Goal: Task Accomplishment & Management: Use online tool/utility

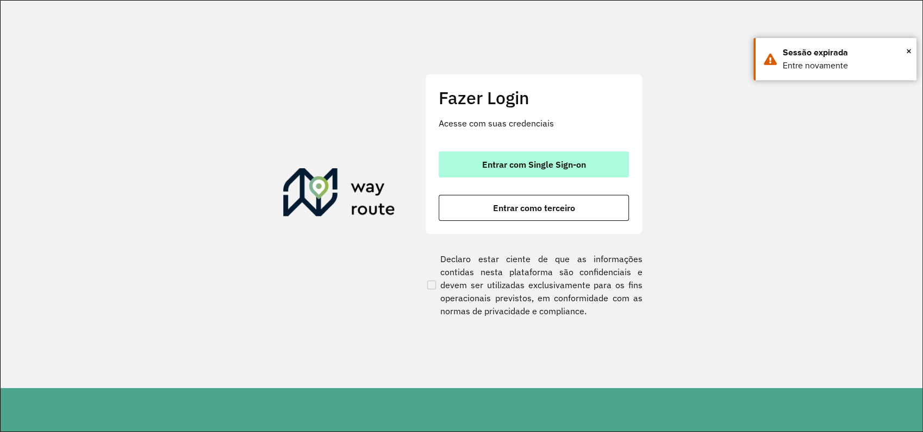
click at [590, 177] on button "Entrar com Single Sign-on" at bounding box center [533, 165] width 190 height 26
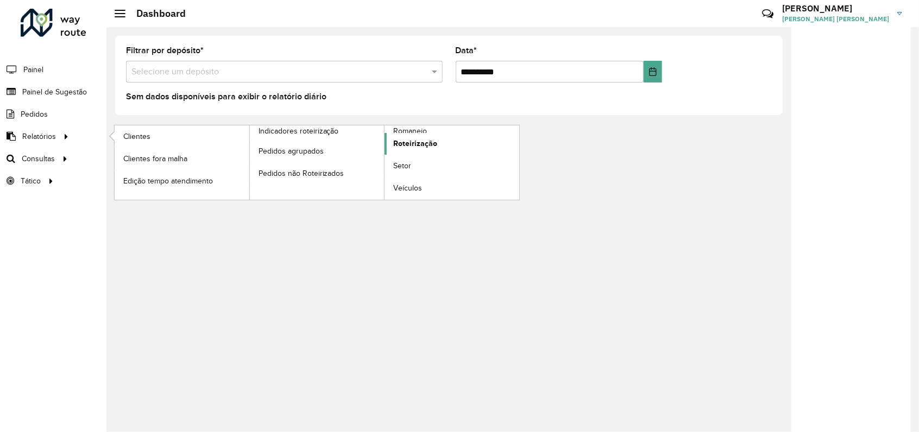
click at [418, 142] on span "Roteirização" at bounding box center [415, 143] width 44 height 11
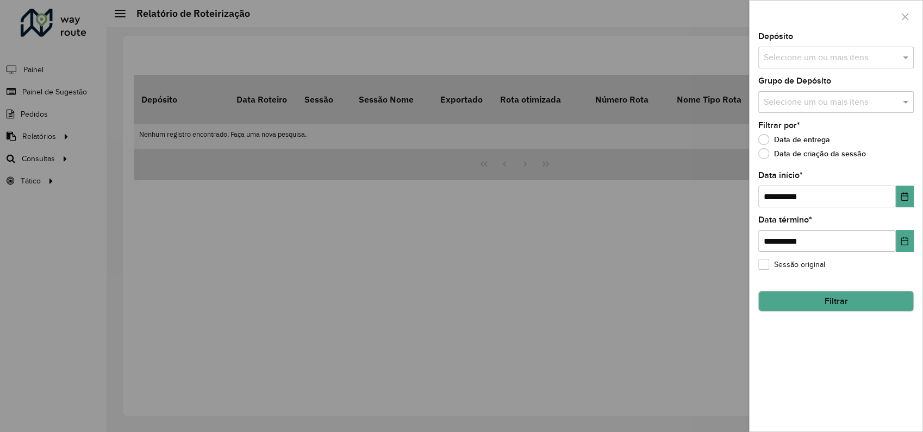
click at [871, 59] on input "text" at bounding box center [830, 58] width 139 height 13
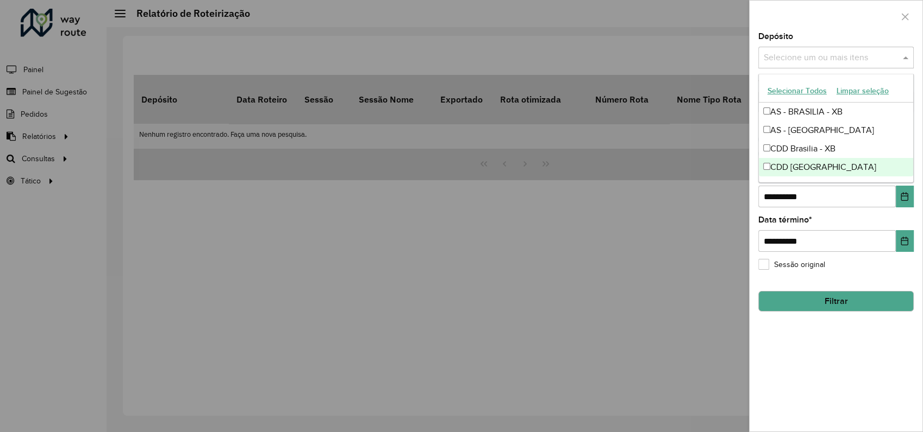
click at [787, 167] on div "CDD [GEOGRAPHIC_DATA]" at bounding box center [835, 167] width 154 height 18
click at [899, 195] on button "Choose Date" at bounding box center [904, 197] width 18 height 22
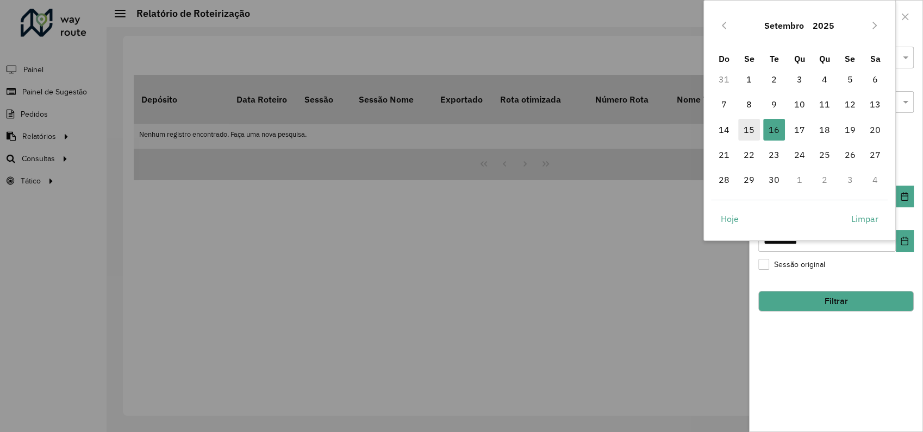
click at [750, 125] on span "15" at bounding box center [749, 130] width 22 height 22
type input "**********"
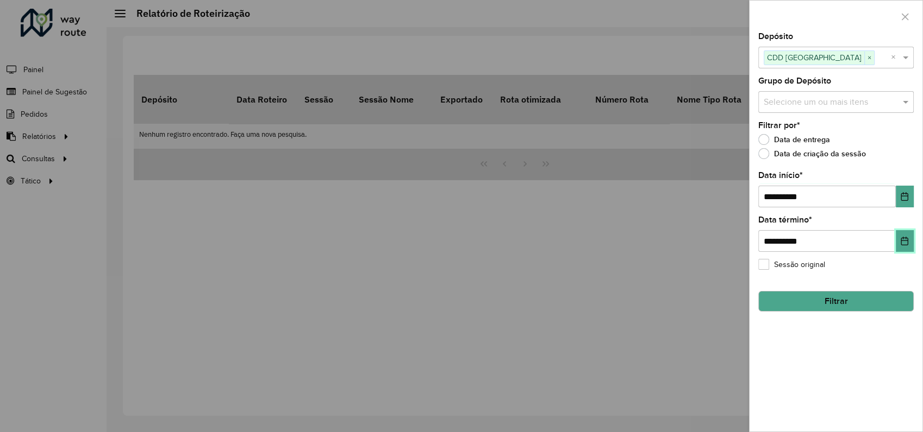
click at [900, 241] on icon "Choose Date" at bounding box center [904, 241] width 9 height 9
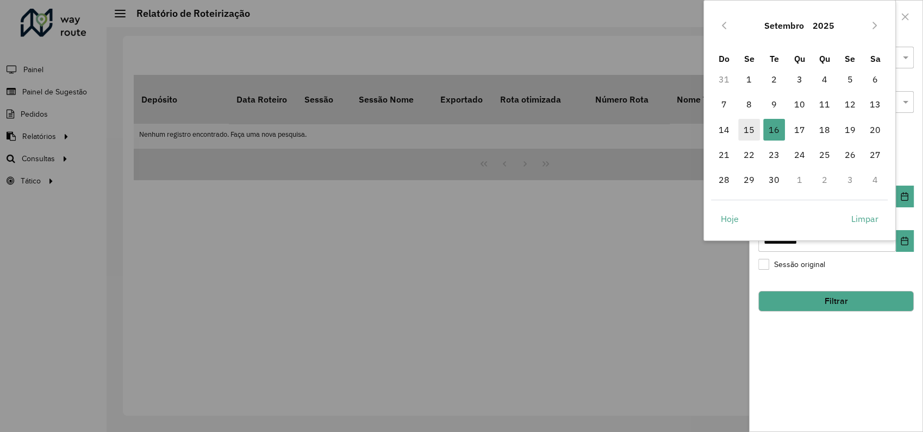
click at [749, 133] on span "15" at bounding box center [749, 130] width 22 height 22
type input "**********"
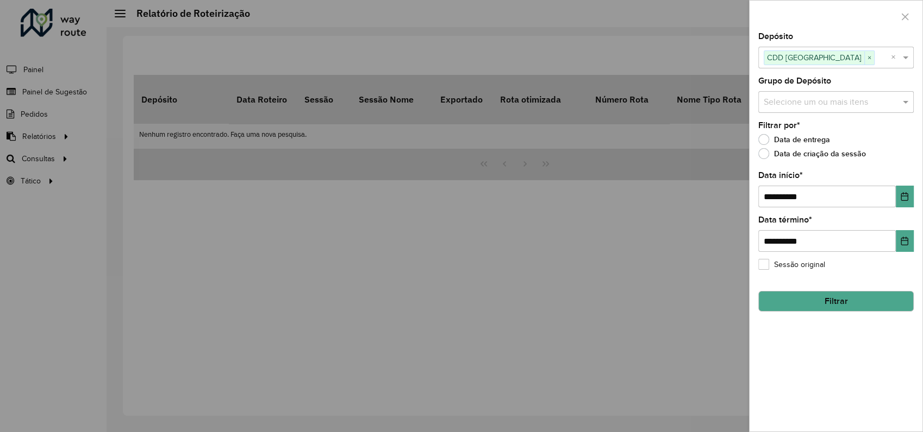
drag, startPoint x: 826, startPoint y: 310, endPoint x: 827, endPoint y: 303, distance: 7.1
click at [827, 303] on button "Filtrar" at bounding box center [835, 301] width 155 height 21
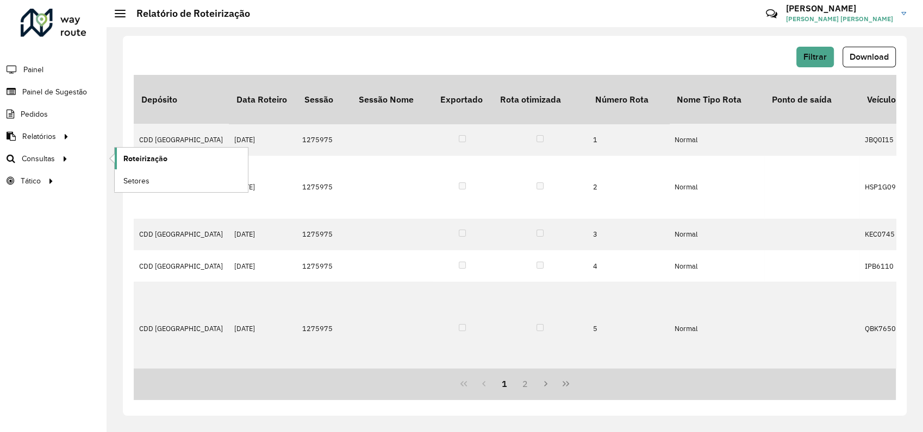
click at [155, 160] on span "Roteirização" at bounding box center [145, 158] width 44 height 11
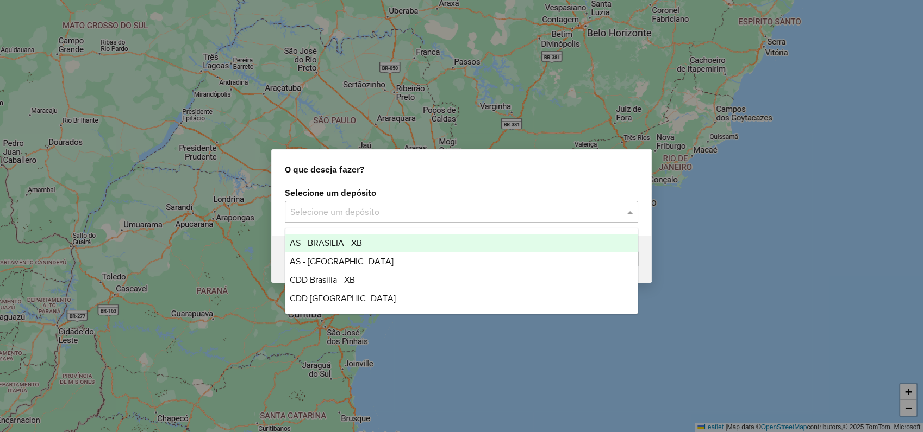
click at [366, 222] on div "Selecione um depósito" at bounding box center [461, 212] width 353 height 22
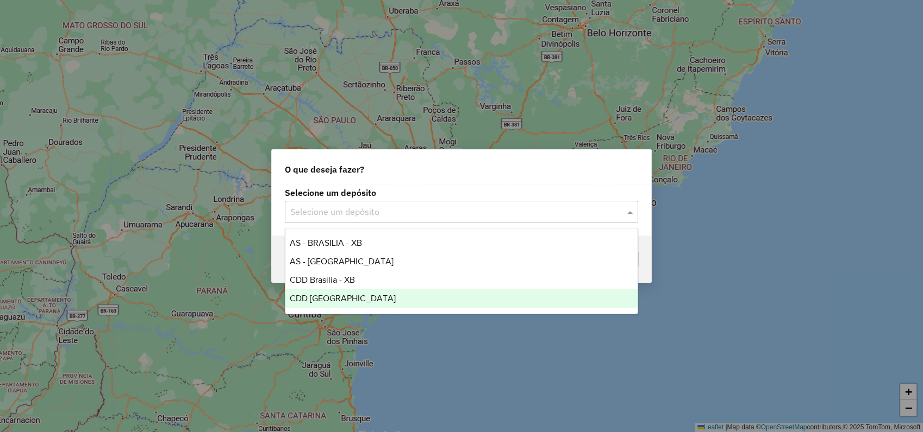
click at [353, 300] on span "CDD [GEOGRAPHIC_DATA]" at bounding box center [343, 298] width 106 height 9
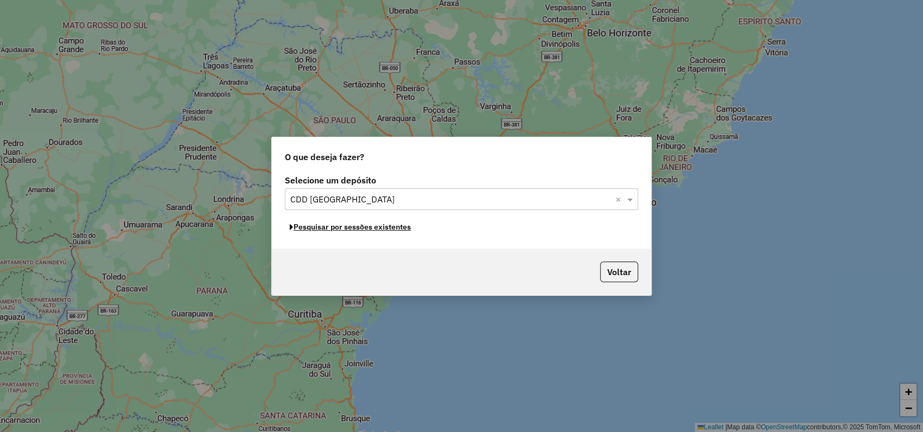
click at [363, 229] on button "Pesquisar por sessões existentes" at bounding box center [350, 227] width 131 height 17
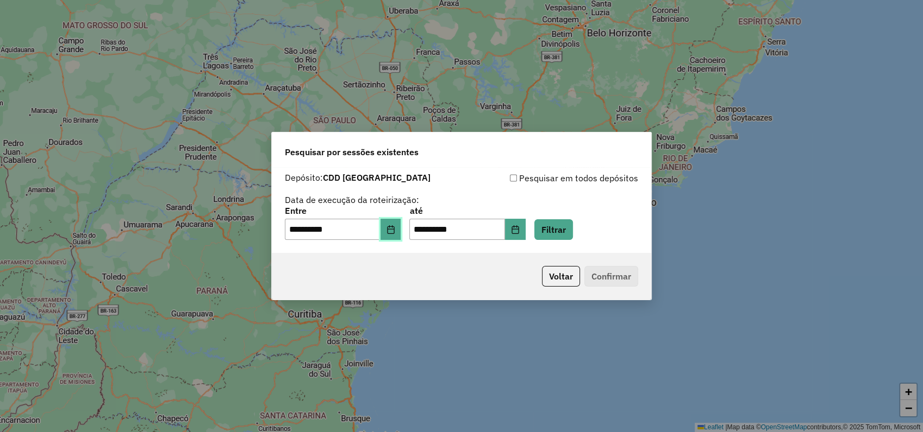
click at [395, 231] on icon "Choose Date" at bounding box center [390, 229] width 9 height 9
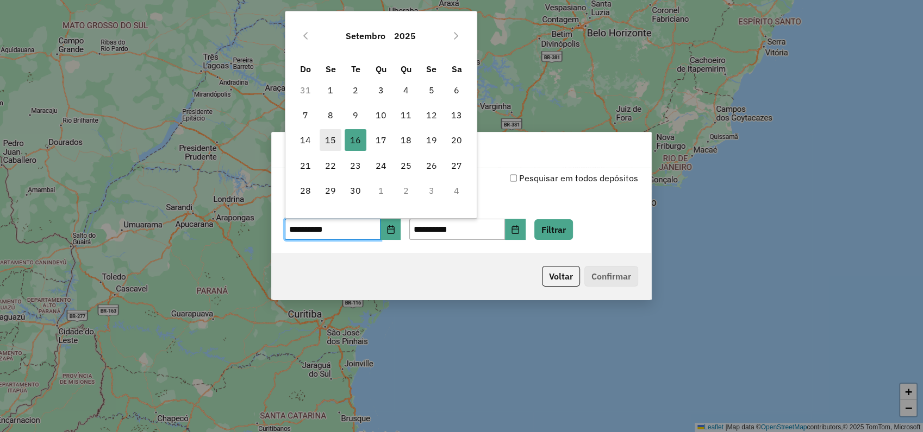
click at [334, 145] on span "15" at bounding box center [330, 140] width 22 height 22
type input "**********"
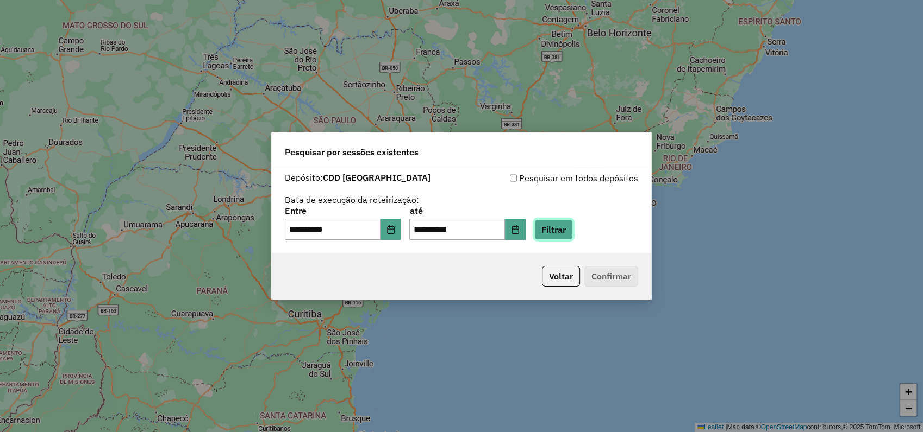
click at [573, 230] on button "Filtrar" at bounding box center [553, 230] width 39 height 21
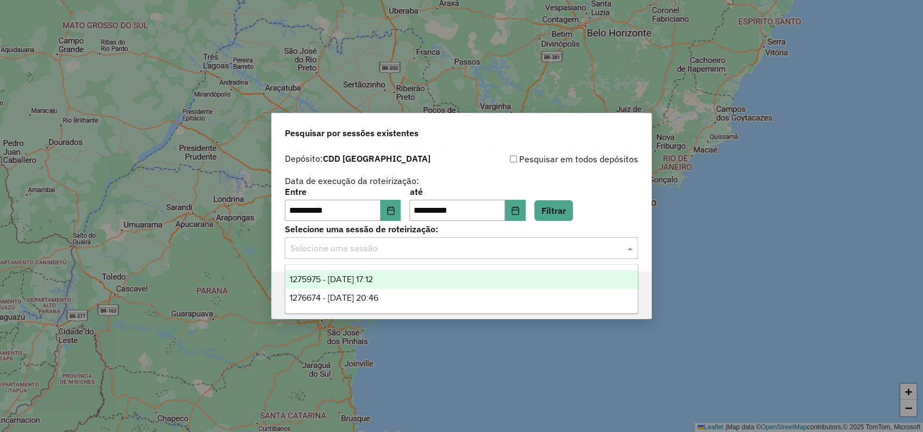
click at [366, 247] on input "text" at bounding box center [450, 248] width 321 height 13
click at [361, 280] on span "1275975 - [DATE] 17:12" at bounding box center [331, 279] width 83 height 9
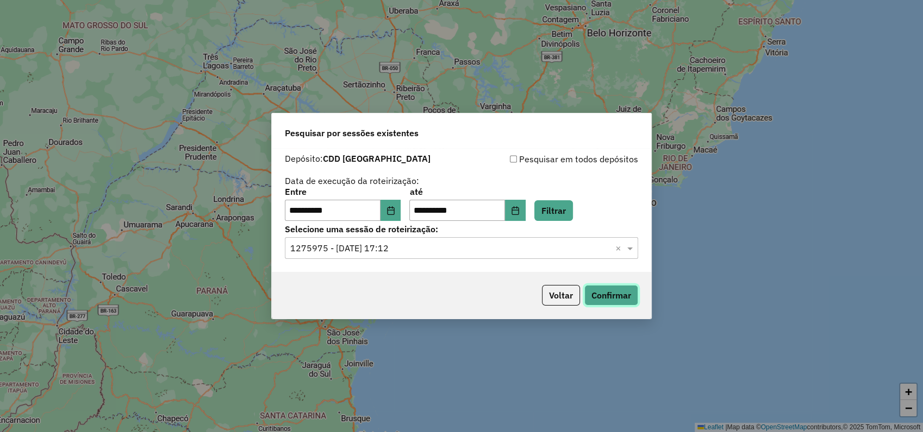
click at [619, 303] on button "Confirmar" at bounding box center [611, 295] width 54 height 21
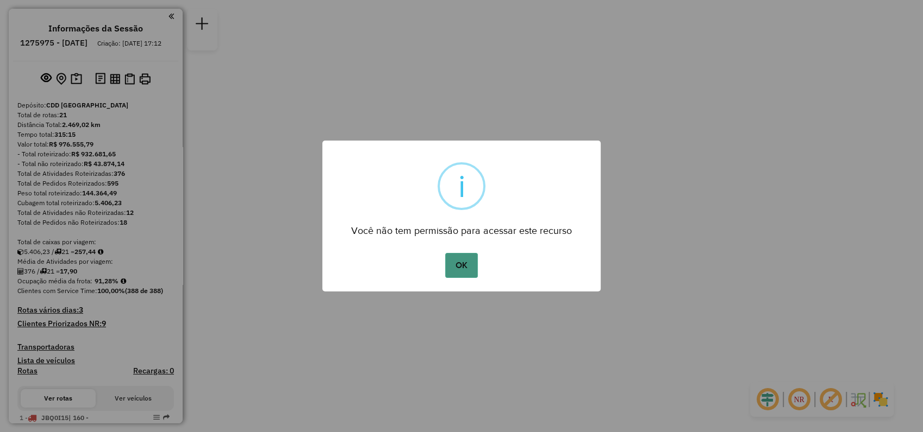
click at [454, 257] on button "OK" at bounding box center [461, 265] width 32 height 25
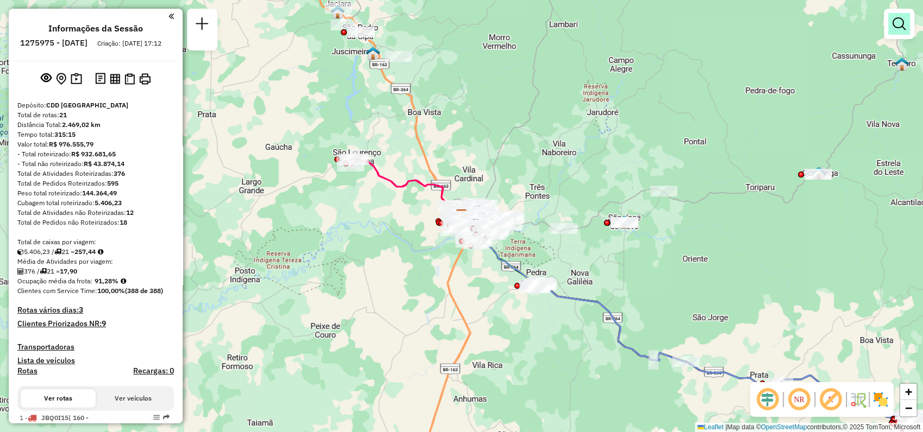
click at [898, 23] on em at bounding box center [898, 23] width 13 height 13
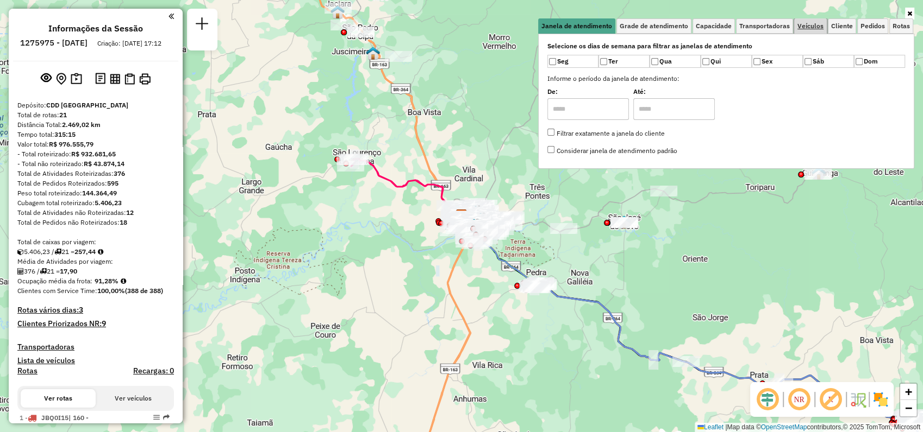
click at [809, 23] on span "Veículos" at bounding box center [810, 26] width 26 height 7
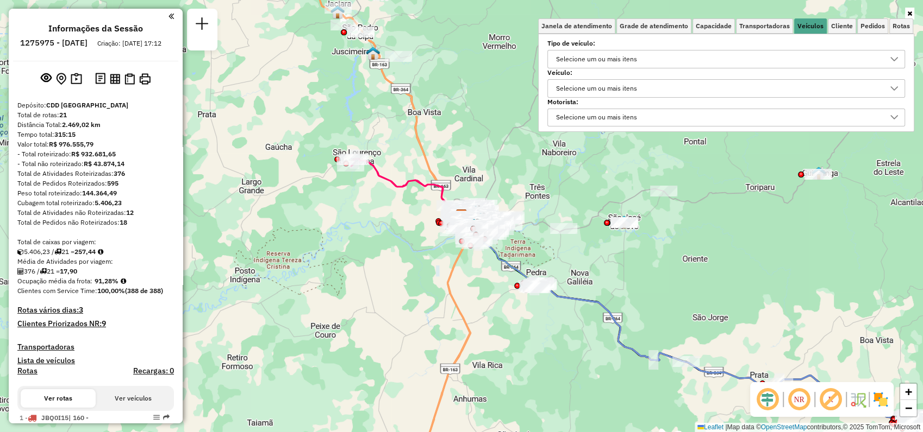
click at [612, 92] on div "Selecione um ou mais itens" at bounding box center [596, 88] width 89 height 17
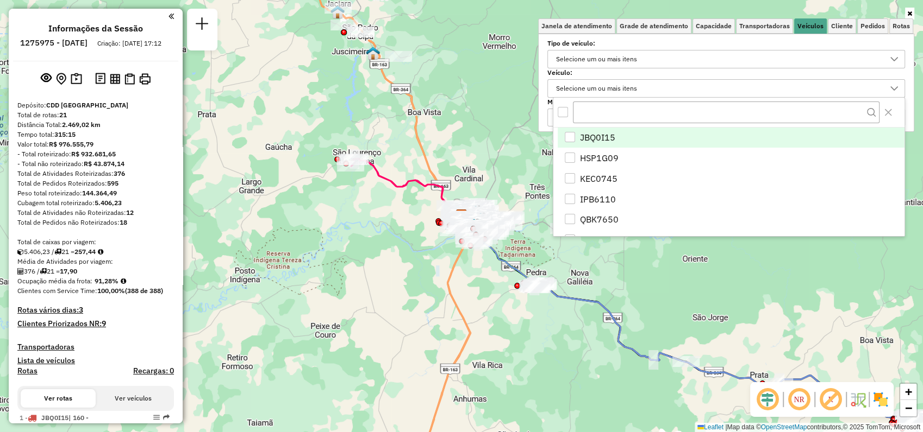
scroll to position [6, 38]
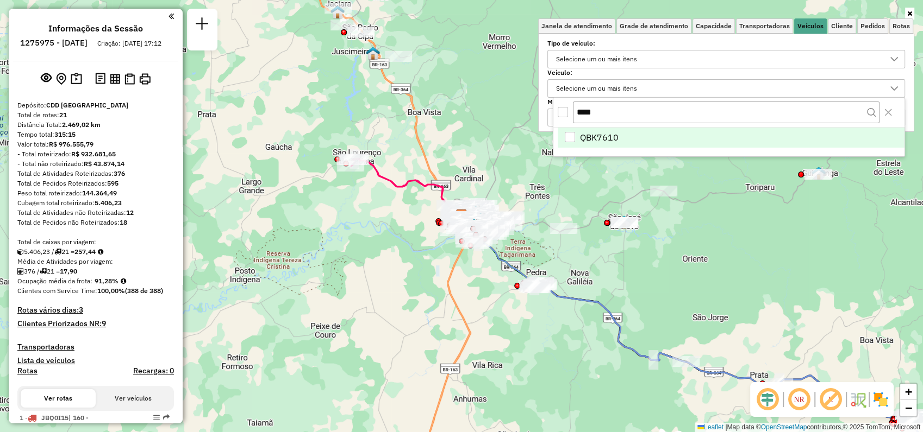
click at [610, 137] on span "QBK7610" at bounding box center [599, 137] width 39 height 13
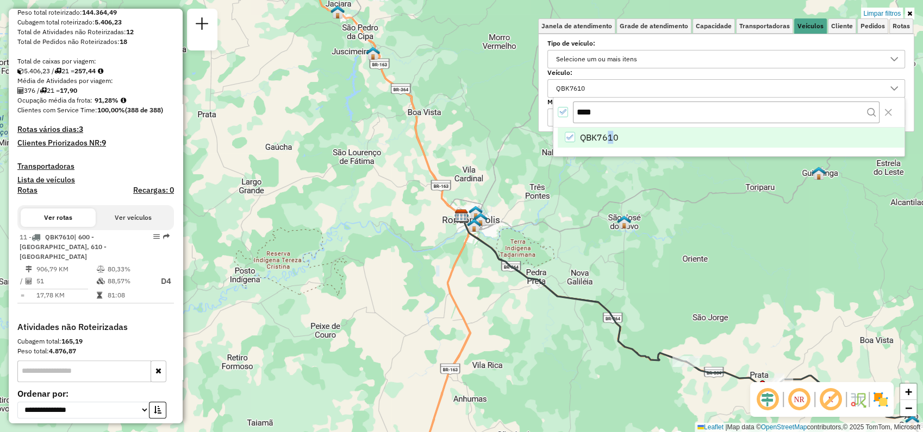
scroll to position [241, 0]
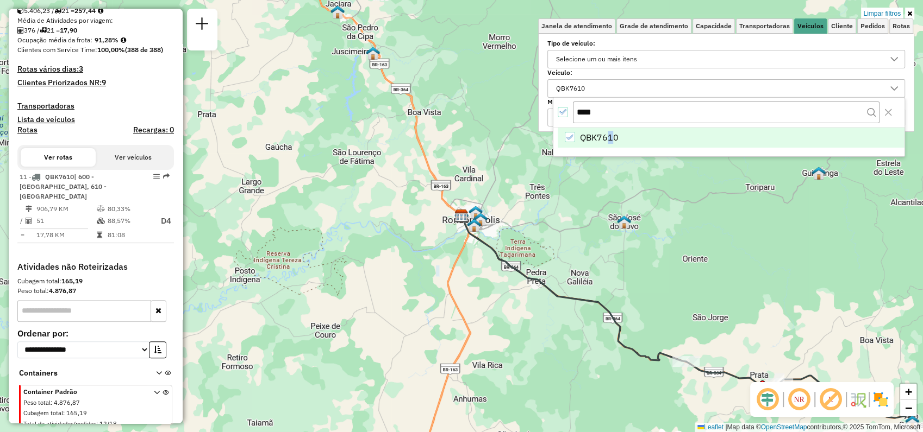
click at [572, 141] on div "QBK7610" at bounding box center [570, 137] width 10 height 10
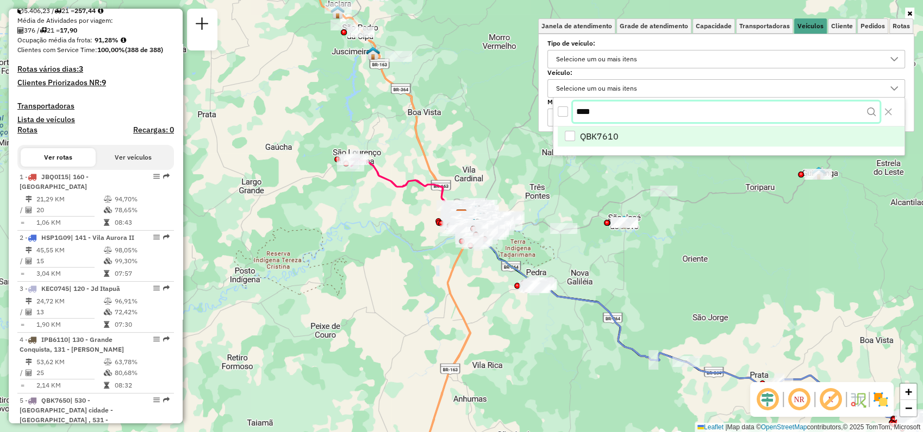
drag, startPoint x: 616, startPoint y: 111, endPoint x: 630, endPoint y: 108, distance: 14.6
click at [630, 108] on input "****" at bounding box center [726, 112] width 306 height 21
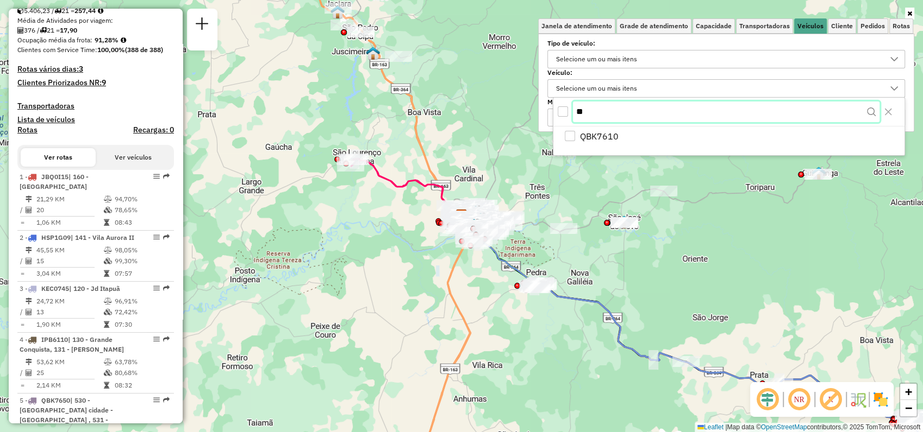
type input "*"
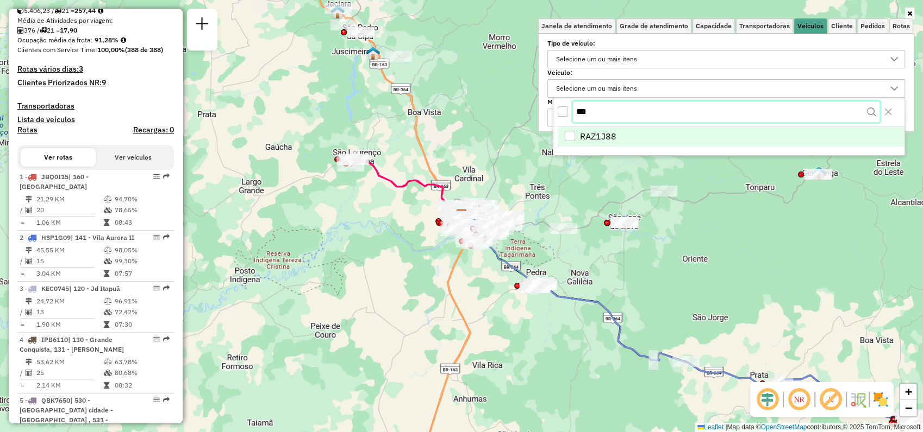
type input "***"
click at [605, 132] on span "RAZ1J88" at bounding box center [598, 137] width 36 height 13
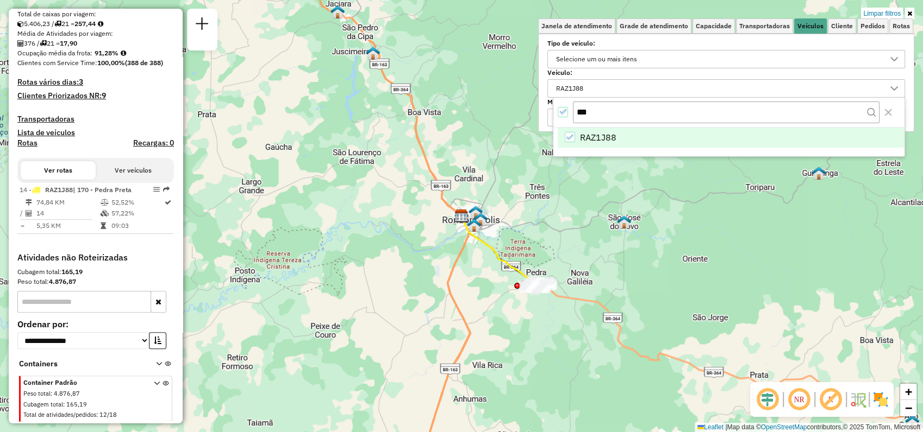
click at [693, 37] on div "Selecione os dias de semana para filtrar as janelas de atendimento Seg Ter Qua …" at bounding box center [726, 83] width 376 height 98
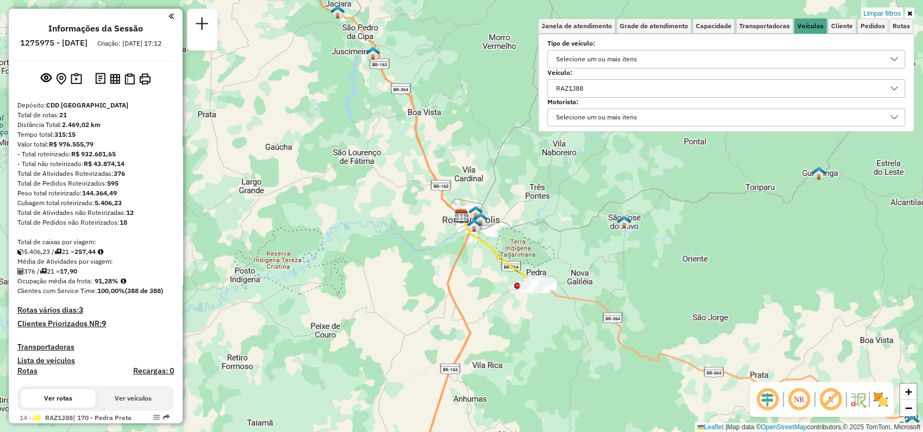
scroll to position [60, 0]
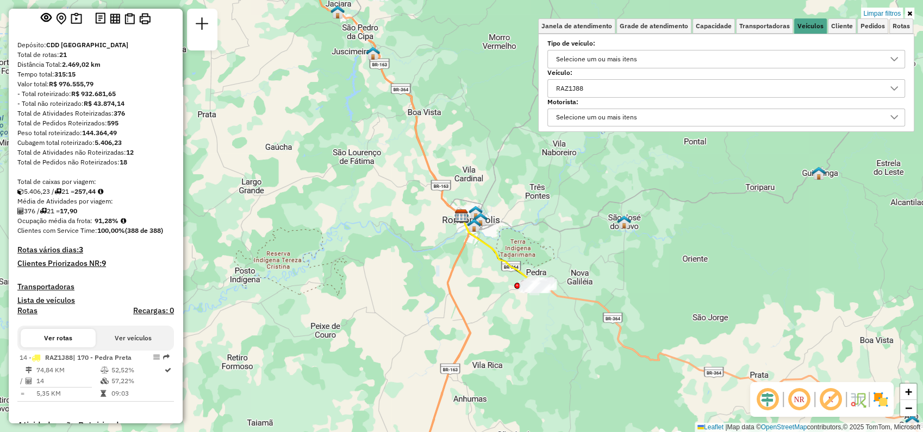
click at [849, 86] on div "RAZ1J88" at bounding box center [717, 88] width 331 height 17
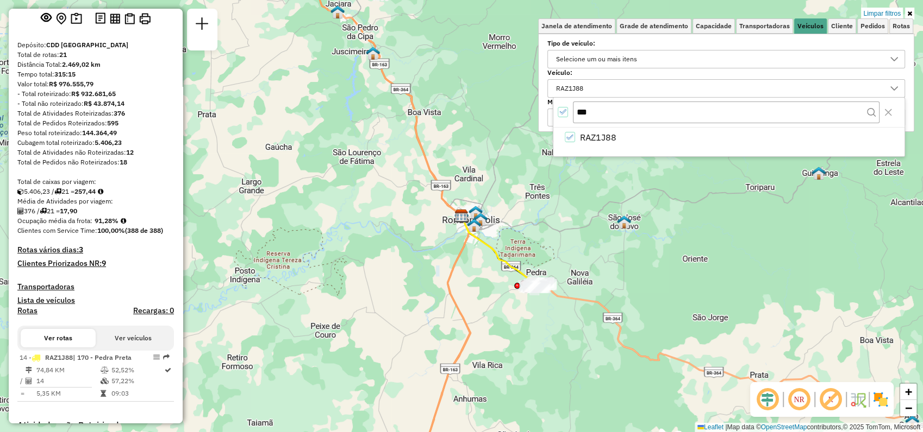
click at [849, 86] on div "RAZ1J88" at bounding box center [717, 88] width 331 height 17
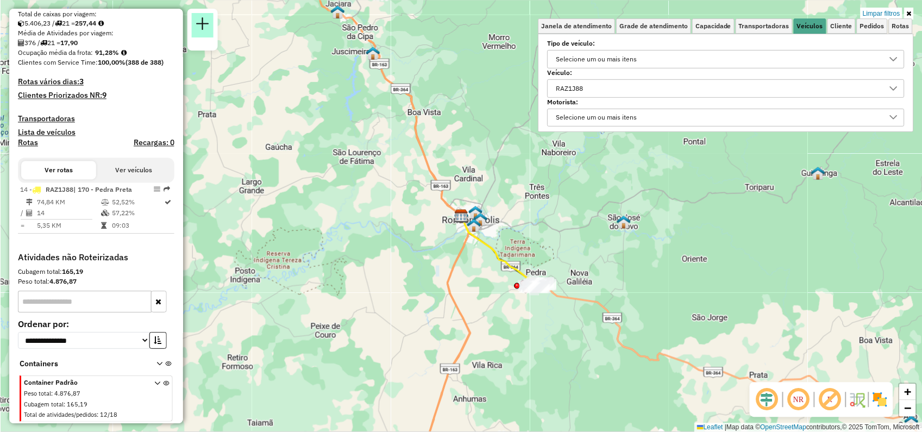
scroll to position [6, 38]
